Goal: Task Accomplishment & Management: Manage account settings

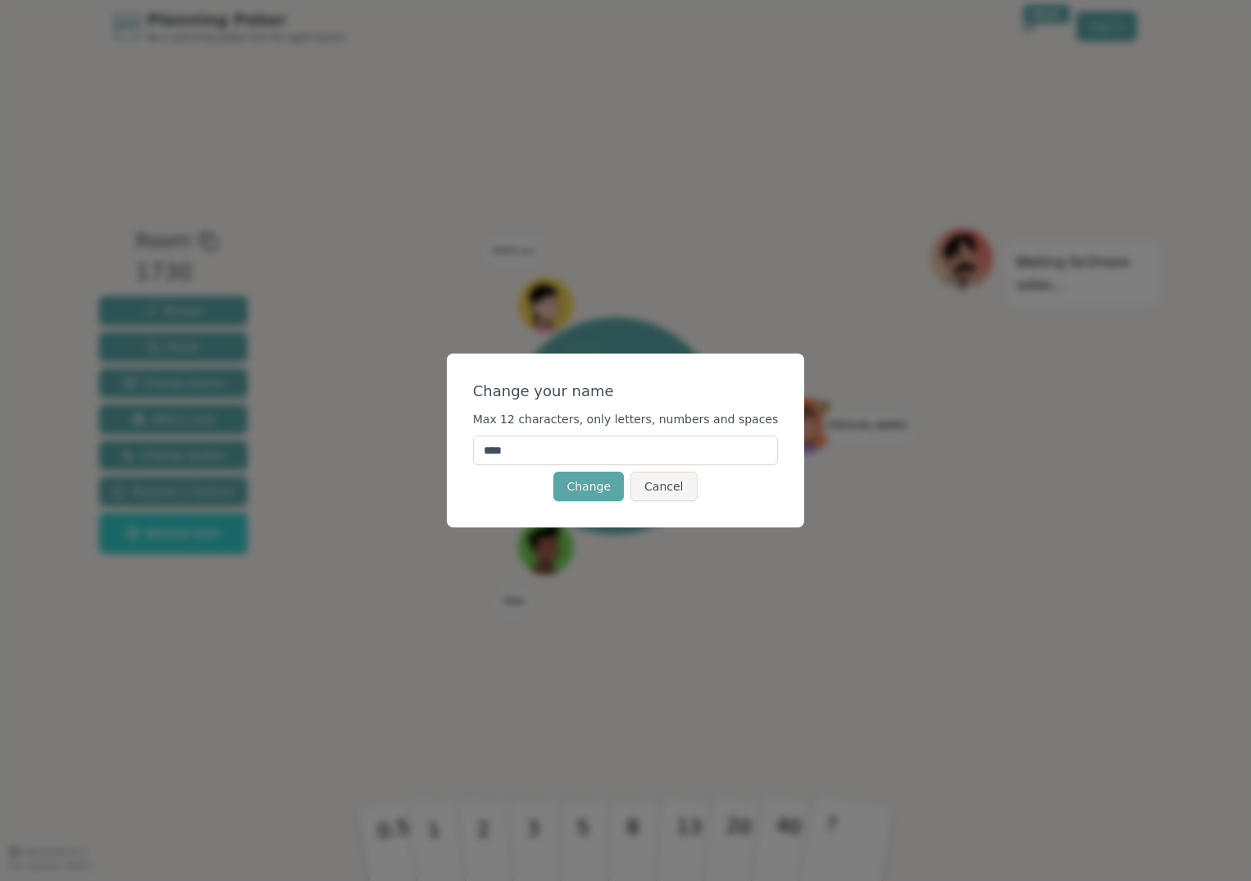
click at [517, 456] on input "****" at bounding box center [626, 450] width 306 height 30
click at [557, 454] on input "**********" at bounding box center [626, 450] width 306 height 30
type input "******"
click at [584, 492] on button "Change" at bounding box center [588, 486] width 71 height 30
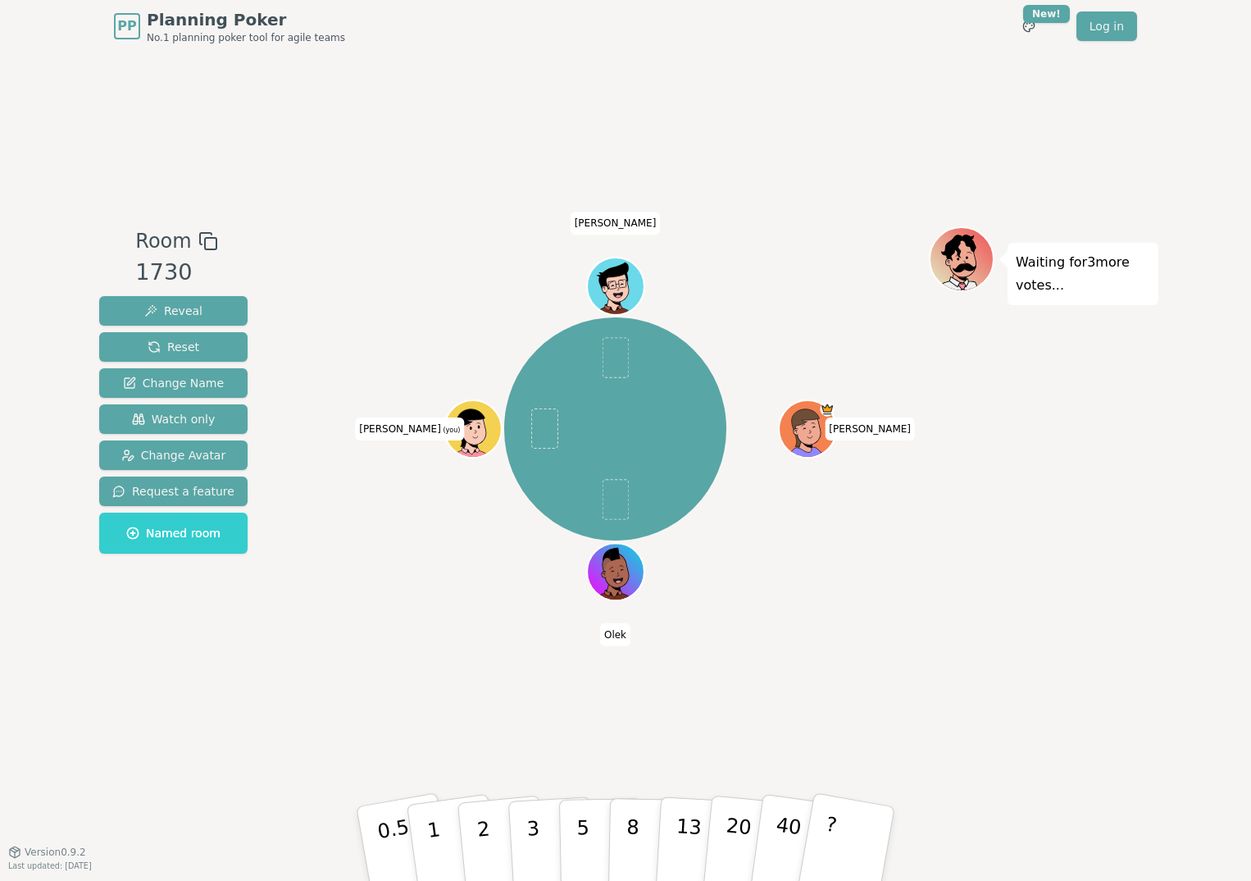
drag, startPoint x: 584, startPoint y: 492, endPoint x: 463, endPoint y: 429, distance: 136.0
click at [463, 429] on icon at bounding box center [461, 432] width 4 height 6
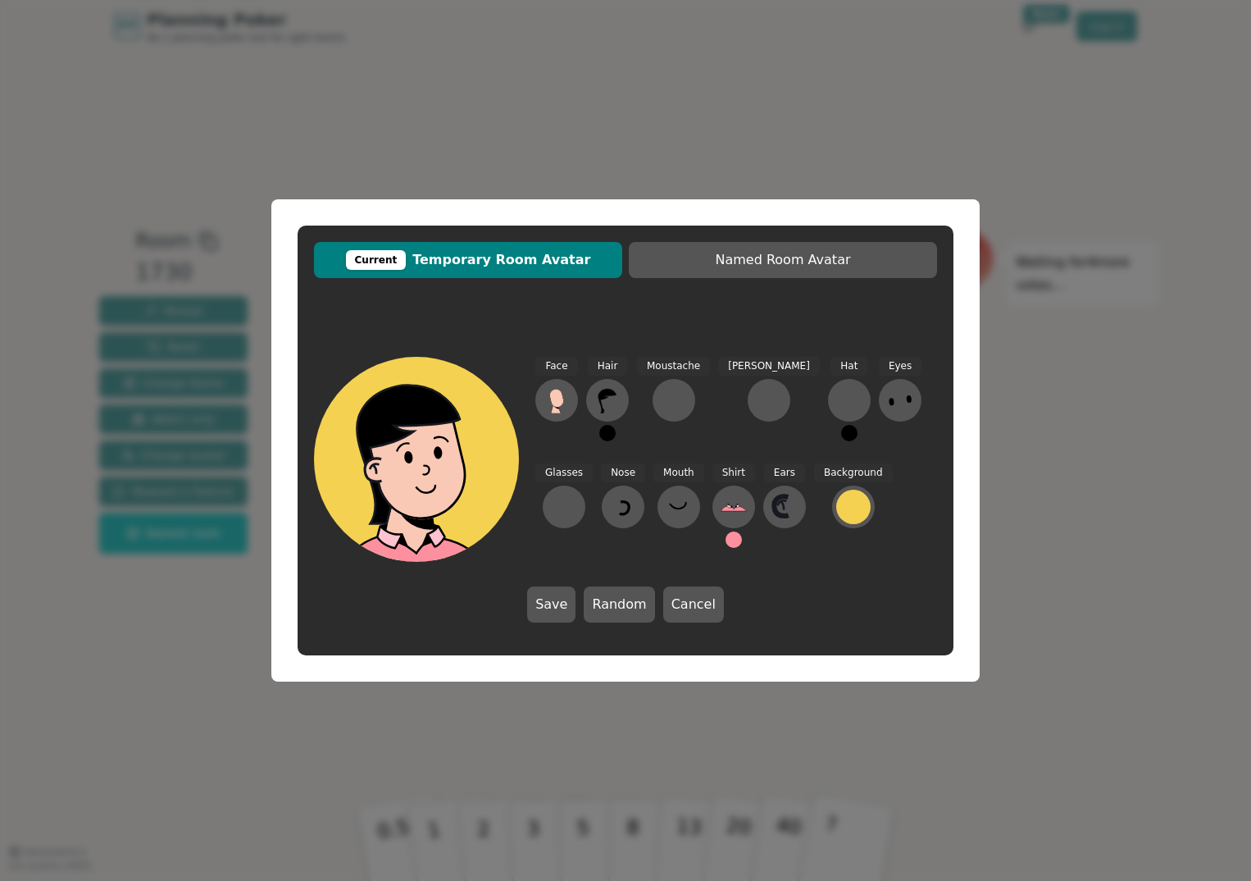
drag, startPoint x: 463, startPoint y: 429, endPoint x: 427, endPoint y: 296, distance: 137.6
click at [427, 296] on div "Current Temporary Room Avatar Named Room Avatar Face Hair Moustache [PERSON_NAM…" at bounding box center [626, 440] width 656 height 430
click at [549, 601] on button "Save" at bounding box center [551, 604] width 48 height 36
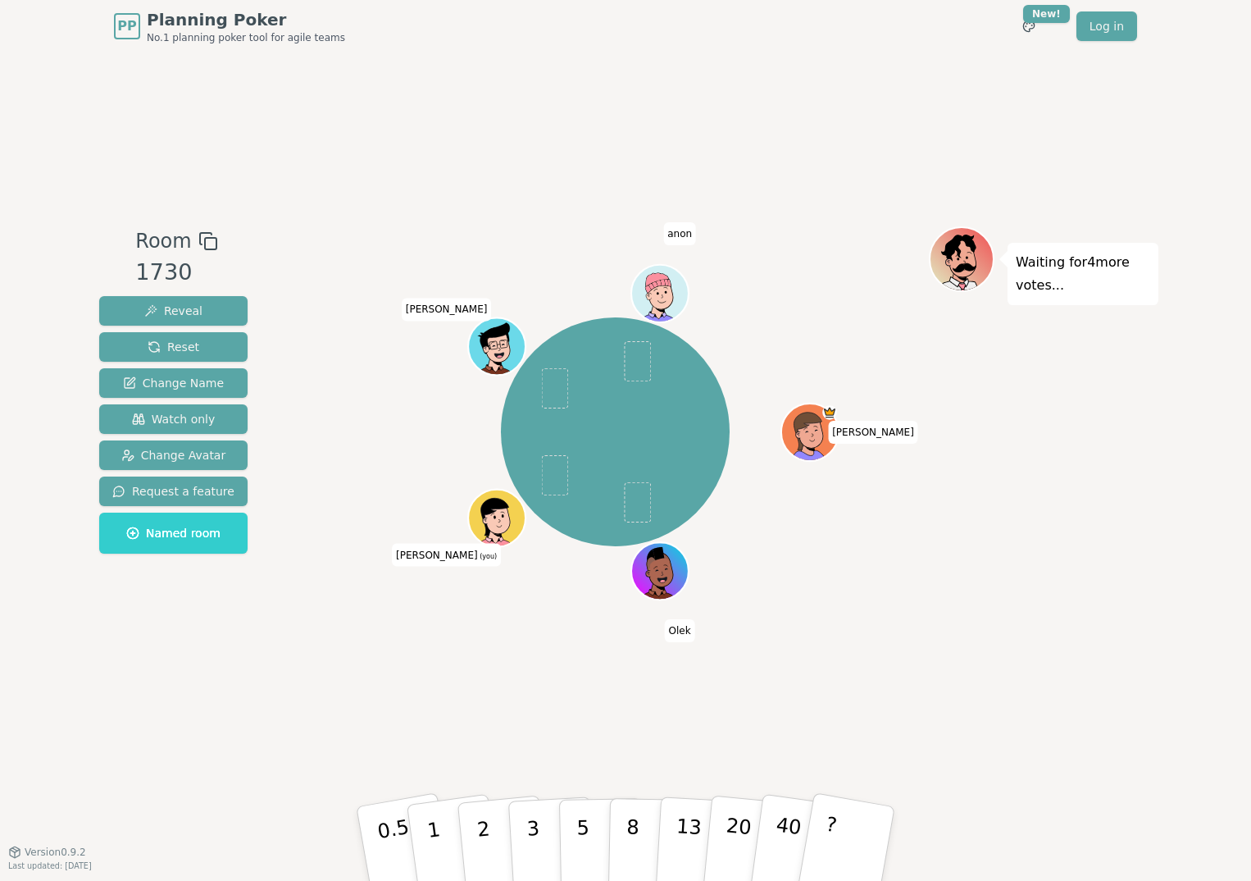
click at [505, 530] on icon at bounding box center [500, 525] width 28 height 8
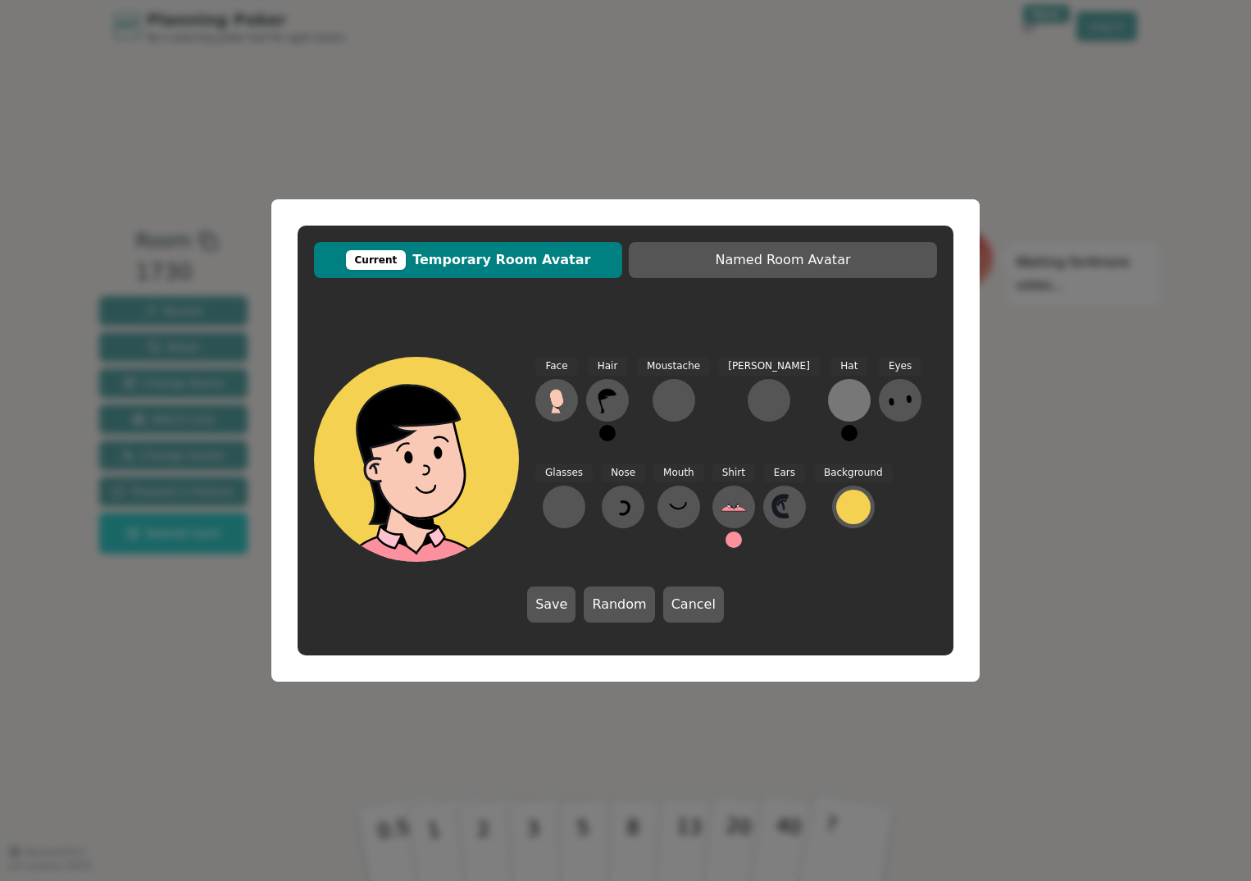
click at [836, 412] on div at bounding box center [849, 400] width 26 height 26
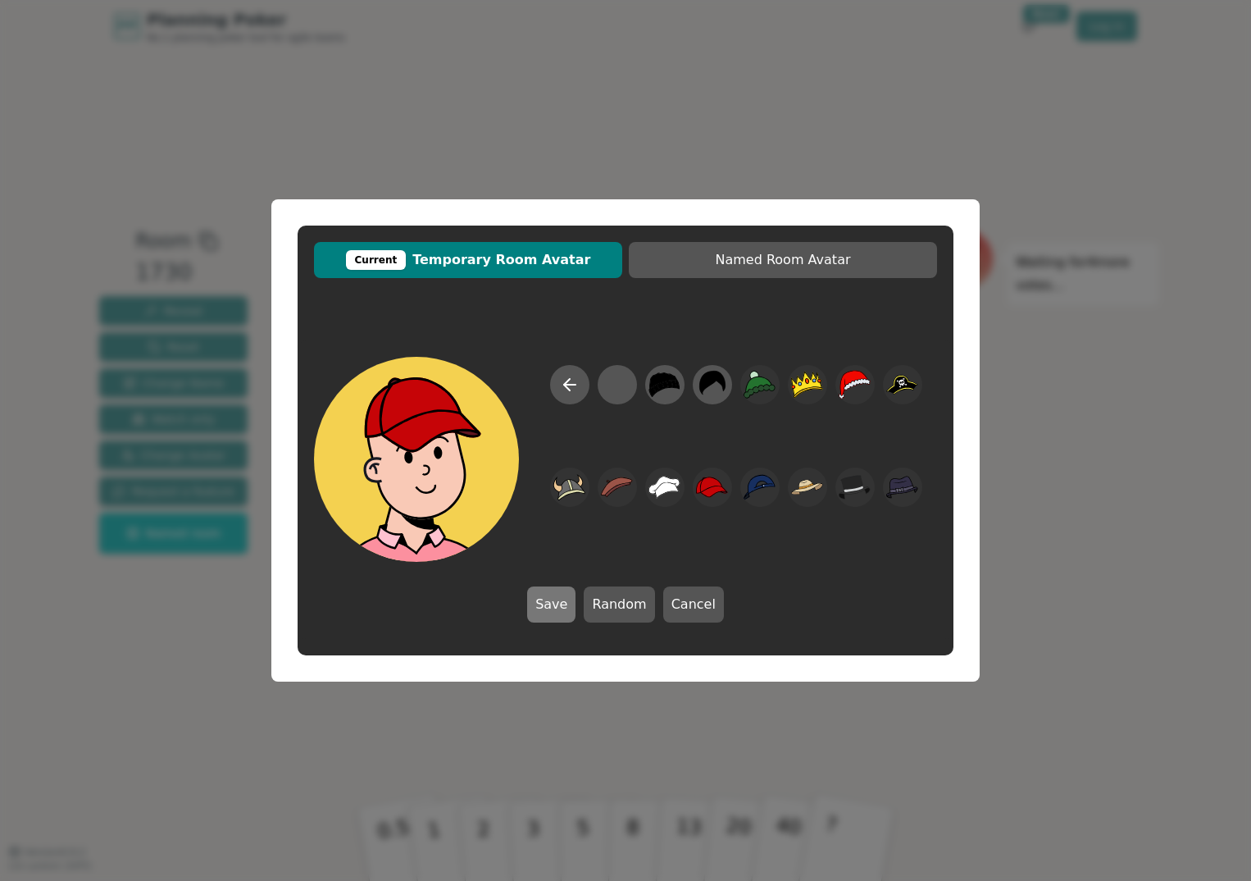
click at [563, 598] on button "Save" at bounding box center [551, 604] width 48 height 36
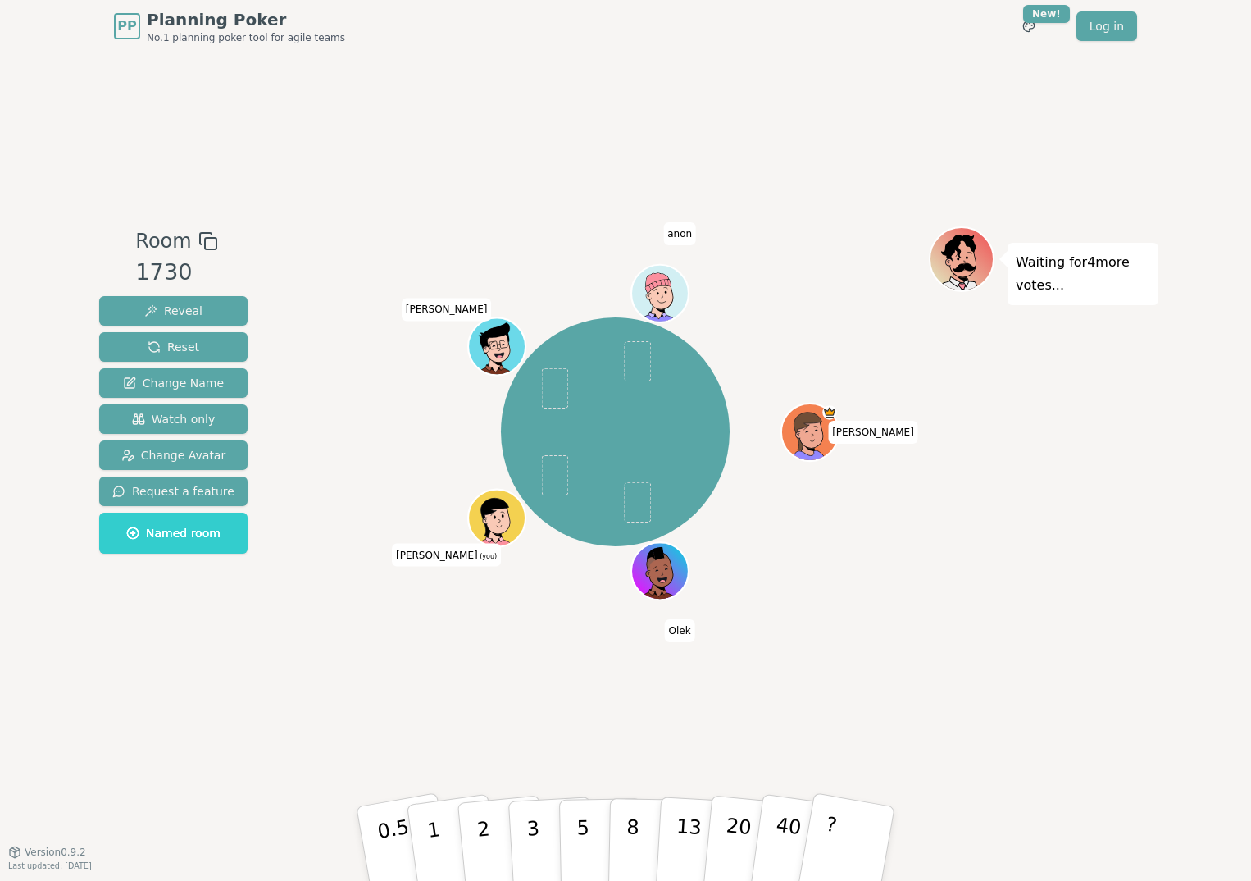
drag, startPoint x: 563, startPoint y: 598, endPoint x: 526, endPoint y: 629, distance: 48.4
click at [526, 629] on div "[PERSON_NAME] [PERSON_NAME] (you) [PERSON_NAME]" at bounding box center [615, 451] width 627 height 451
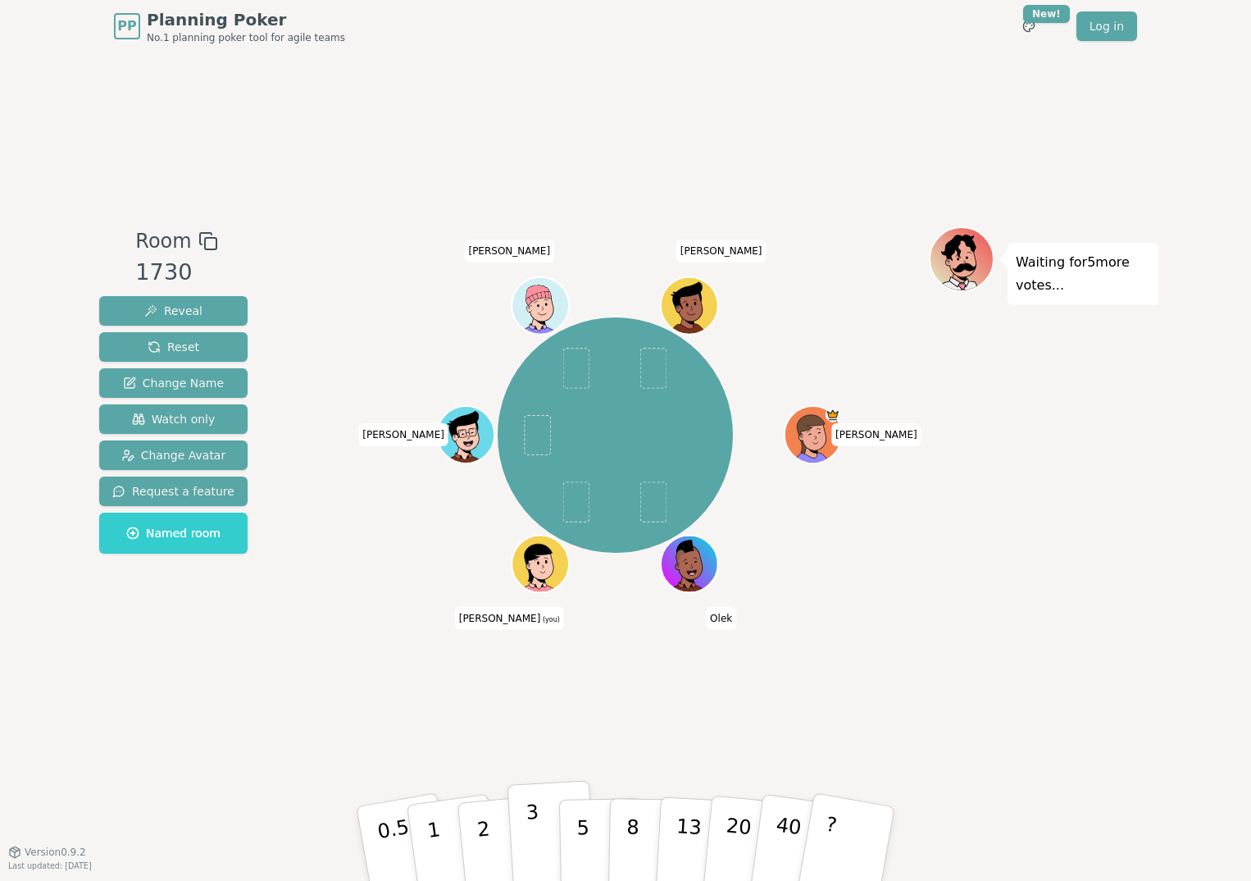
click at [535, 827] on p "3" at bounding box center [535, 844] width 18 height 89
drag, startPoint x: 609, startPoint y: 707, endPoint x: 561, endPoint y: 690, distance: 51.1
click at [561, 690] on div "Room 1730 Reveal Reset Change Name Watch only Change Avatar Request a feature N…" at bounding box center [626, 451] width 1066 height 799
drag, startPoint x: 561, startPoint y: 690, endPoint x: 545, endPoint y: 695, distance: 16.3
click at [545, 695] on div "Room 1730 Reveal Reset Change Name Watch only Change Avatar Request a feature N…" at bounding box center [626, 451] width 1066 height 799
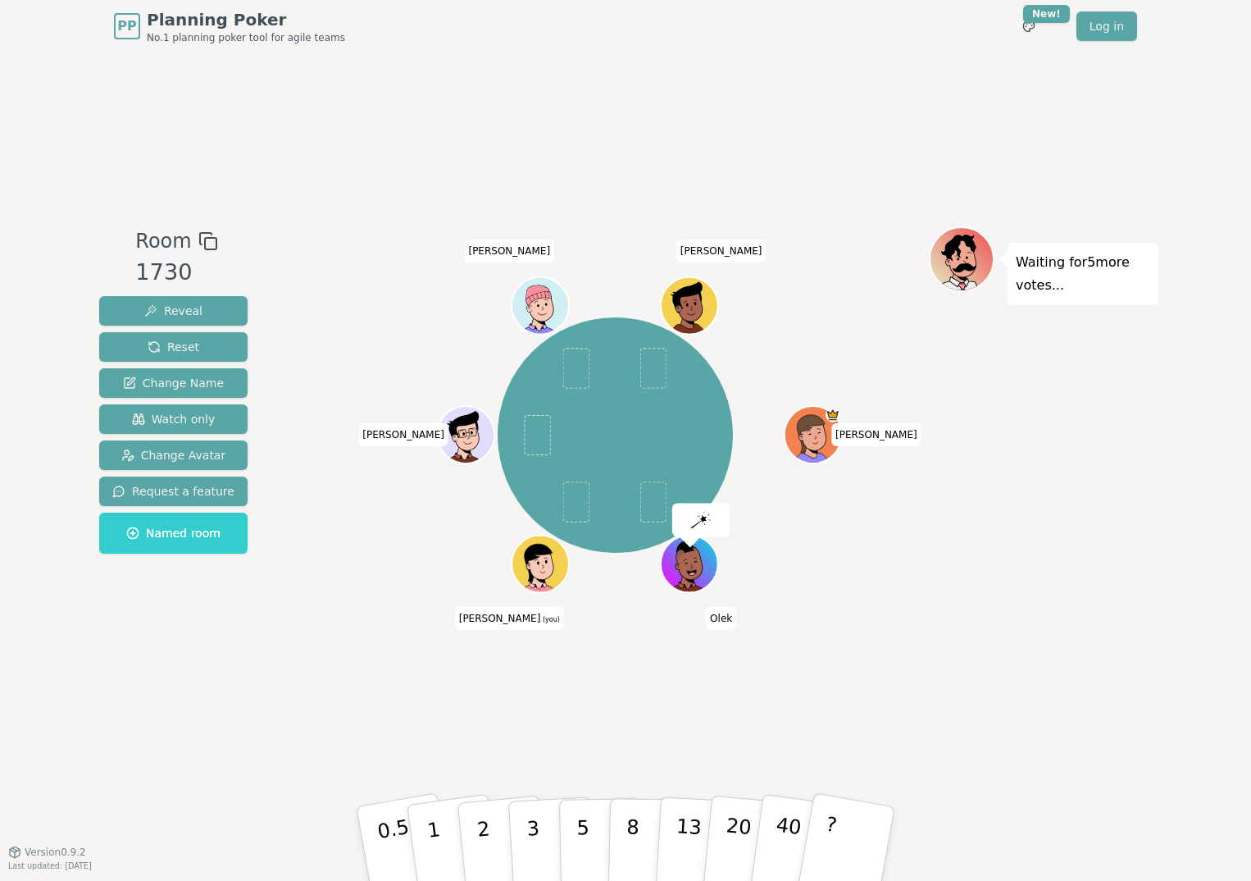
drag, startPoint x: 545, startPoint y: 695, endPoint x: 879, endPoint y: 589, distance: 350.3
click at [879, 589] on div "[PERSON_NAME] [PERSON_NAME] (you) [PERSON_NAME] [PERSON_NAME]" at bounding box center [615, 435] width 627 height 358
drag, startPoint x: 879, startPoint y: 589, endPoint x: 880, endPoint y: 666, distance: 77.1
click at [880, 666] on div "[PERSON_NAME] [PERSON_NAME] (you) [PERSON_NAME] [PERSON_NAME]" at bounding box center [615, 451] width 627 height 451
